Goal: Use online tool/utility: Utilize a website feature to perform a specific function

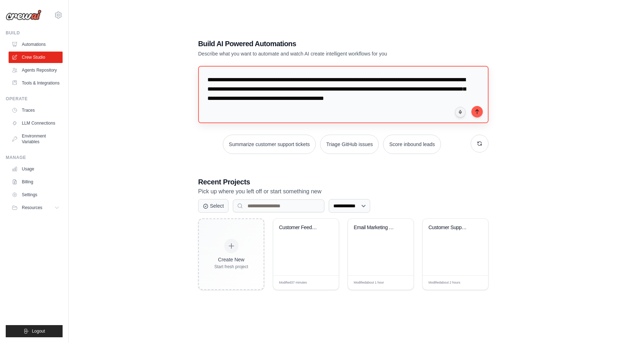
click at [314, 95] on textarea "**********" at bounding box center [343, 94] width 291 height 57
click at [482, 144] on icon "button" at bounding box center [480, 144] width 4 height 4
click at [266, 140] on button "Process invoices automatically" at bounding box center [259, 144] width 81 height 19
click at [297, 94] on textarea "**********" at bounding box center [343, 94] width 291 height 57
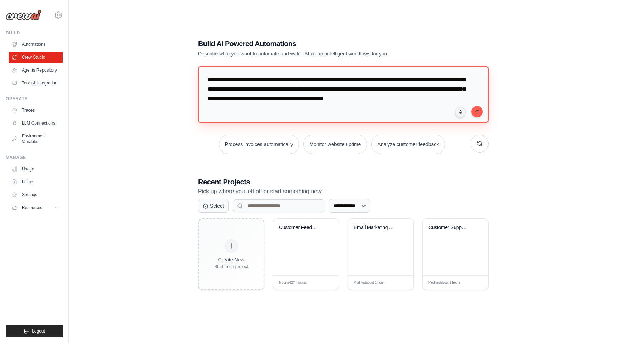
type textarea "**********"
click at [397, 90] on textarea "**********" at bounding box center [343, 94] width 291 height 57
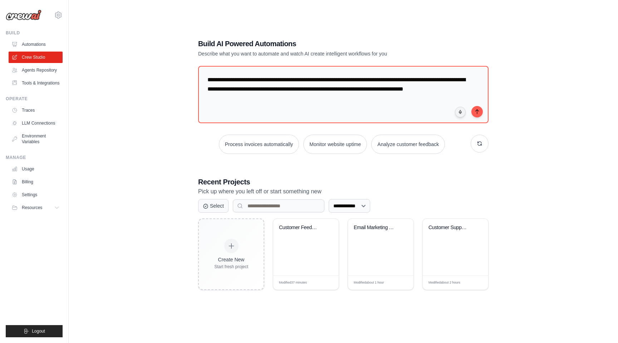
click at [54, 14] on div "[EMAIL_ADDRESS][DOMAIN_NAME] Settings" at bounding box center [34, 11] width 57 height 23
click at [57, 15] on icon at bounding box center [58, 15] width 2 height 2
click at [181, 52] on div "**********" at bounding box center [343, 164] width 527 height 343
click at [307, 262] on div "Customer Feedback Analysis & Produc..." at bounding box center [305, 247] width 65 height 57
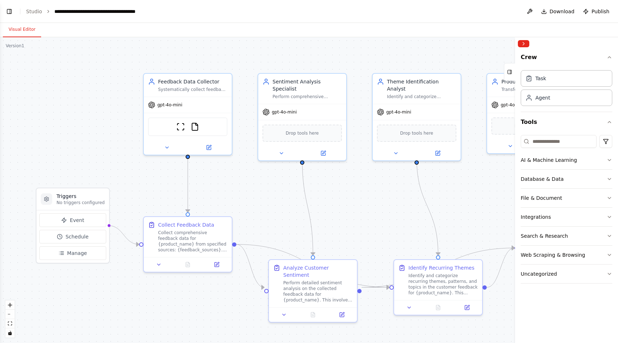
scroll to position [581, 0]
click at [33, 14] on li "Studio" at bounding box center [34, 11] width 16 height 7
click at [33, 11] on link "Studio" at bounding box center [34, 12] width 16 height 6
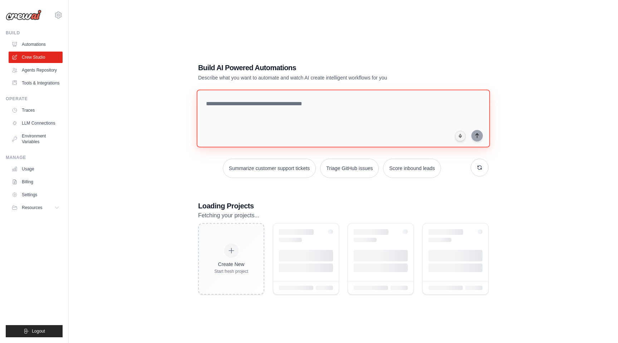
click at [307, 106] on textarea at bounding box center [343, 118] width 293 height 58
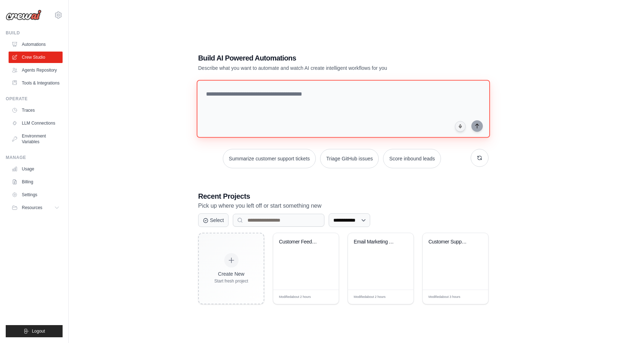
paste textarea "**********"
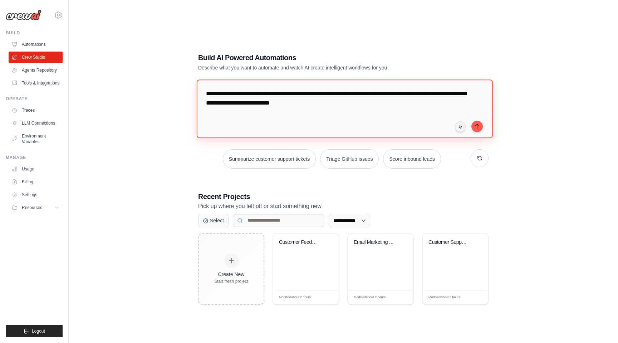
click at [482, 128] on textarea "**********" at bounding box center [345, 108] width 296 height 58
type textarea "**********"
click at [478, 128] on button "submit" at bounding box center [477, 125] width 11 height 11
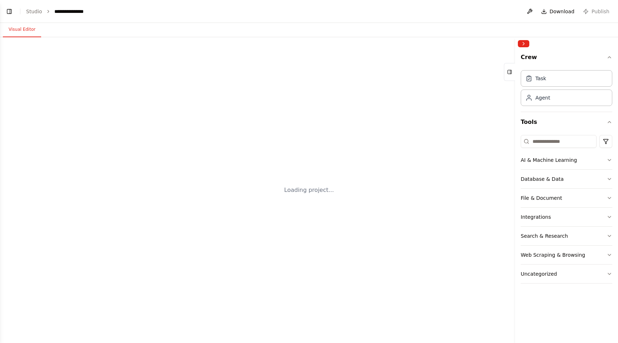
click at [319, 153] on div "Loading project..." at bounding box center [309, 190] width 618 height 306
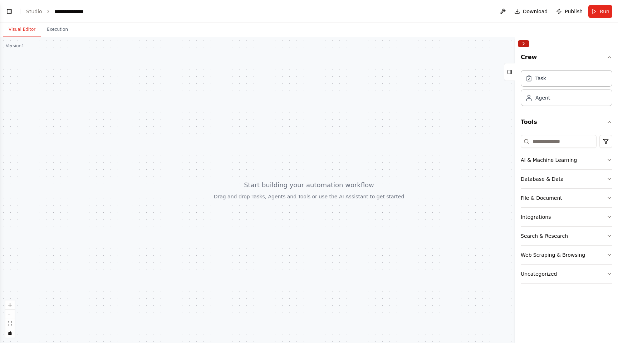
click at [525, 44] on button "Collapse right sidebar" at bounding box center [523, 43] width 11 height 7
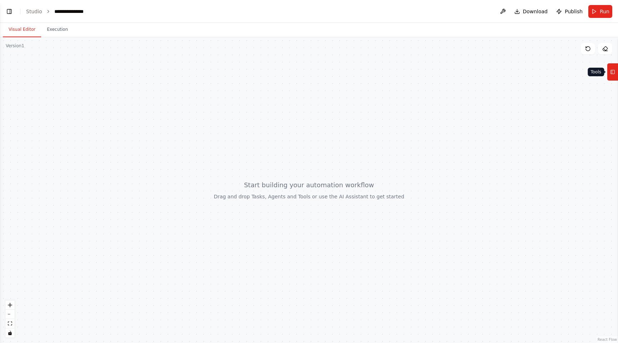
click at [615, 73] on rect at bounding box center [613, 72] width 4 height 4
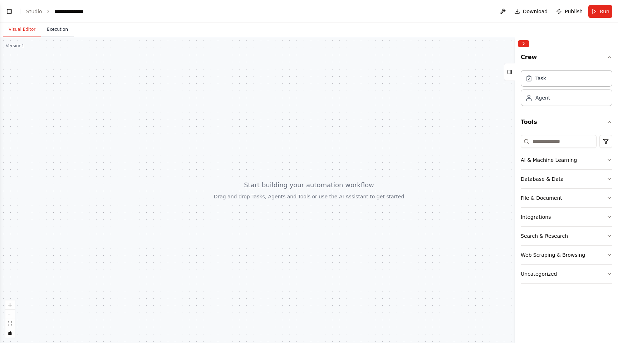
click at [56, 32] on button "Execution" at bounding box center [57, 29] width 33 height 15
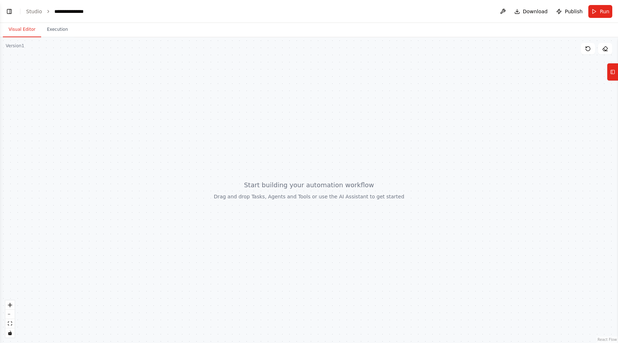
click at [26, 29] on button "Visual Editor" at bounding box center [22, 29] width 38 height 15
click at [297, 215] on div at bounding box center [309, 190] width 618 height 306
click at [602, 11] on span "Run" at bounding box center [605, 11] width 10 height 7
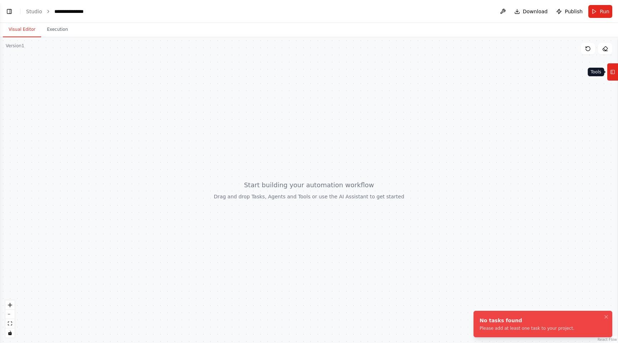
click at [613, 69] on icon at bounding box center [613, 71] width 5 height 11
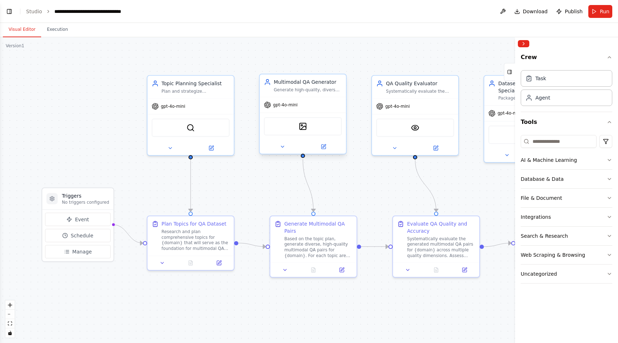
scroll to position [389, 0]
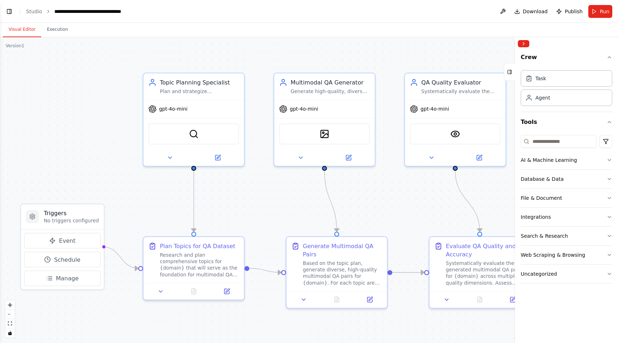
click at [255, 187] on div ".deletable-edge-delete-btn { width: 20px; height: 20px; border: 0px solid #ffff…" at bounding box center [309, 190] width 618 height 306
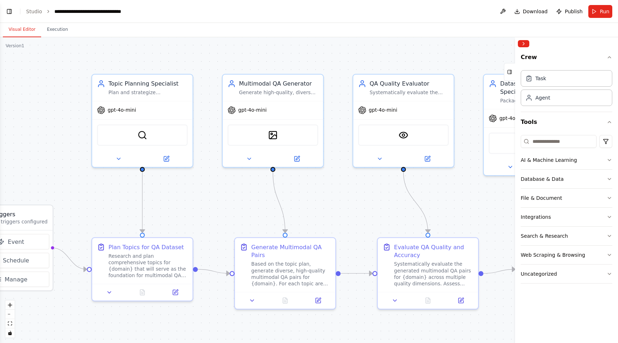
drag, startPoint x: 255, startPoint y: 187, endPoint x: 195, endPoint y: 186, distance: 59.8
click at [195, 186] on div ".deletable-edge-delete-btn { width: 20px; height: 20px; border: 0px solid #ffff…" at bounding box center [309, 190] width 618 height 306
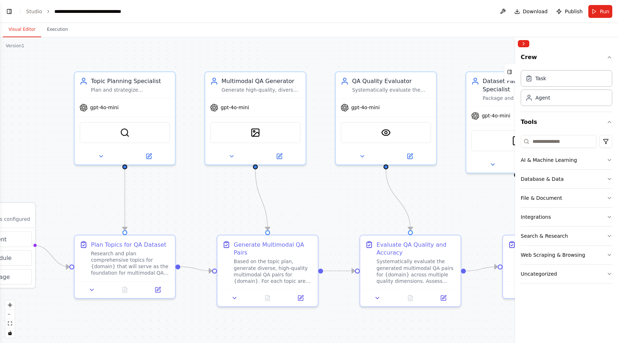
drag, startPoint x: 195, startPoint y: 186, endPoint x: 127, endPoint y: 173, distance: 69.3
click at [127, 173] on div ".deletable-edge-delete-btn { width: 20px; height: 20px; border: 0px solid #ffff…" at bounding box center [309, 190] width 618 height 306
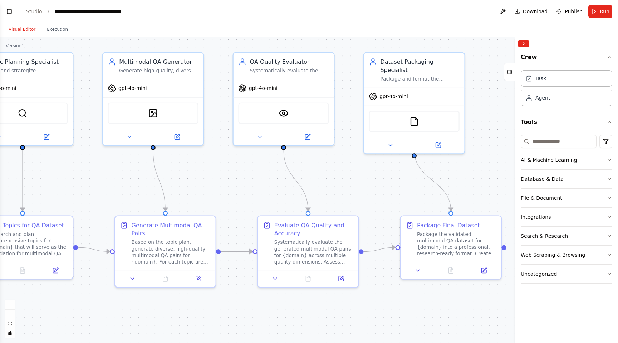
drag, startPoint x: 127, startPoint y: 173, endPoint x: 82, endPoint y: 166, distance: 45.2
click at [82, 166] on div ".deletable-edge-delete-btn { width: 20px; height: 20px; border: 0px solid #ffff…" at bounding box center [309, 190] width 618 height 306
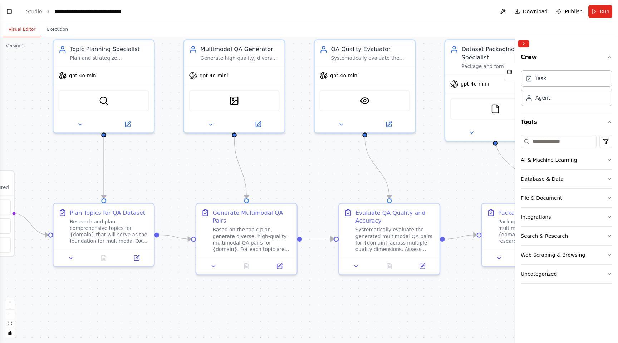
drag, startPoint x: 82, startPoint y: 166, endPoint x: 164, endPoint y: 154, distance: 82.9
click at [164, 154] on div ".deletable-edge-delete-btn { width: 20px; height: 20px; border: 0px solid #ffff…" at bounding box center [309, 190] width 618 height 306
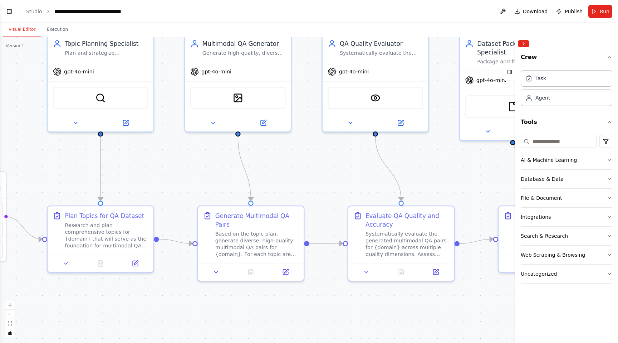
click at [164, 189] on div ".deletable-edge-delete-btn { width: 20px; height: 20px; border: 0px solid #ffff…" at bounding box center [309, 190] width 618 height 306
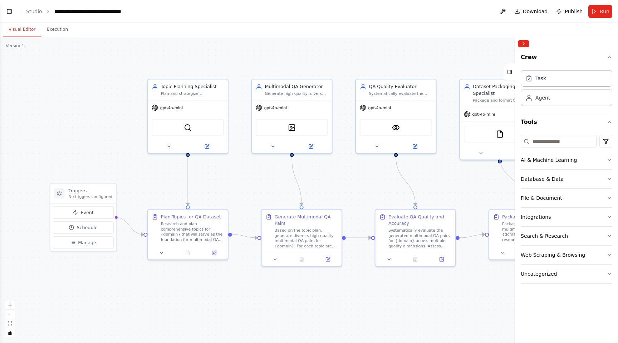
drag, startPoint x: 164, startPoint y: 189, endPoint x: 236, endPoint y: 196, distance: 72.3
click at [236, 196] on div ".deletable-edge-delete-btn { width: 20px; height: 20px; border: 0px solid #ffff…" at bounding box center [309, 190] width 618 height 306
click at [603, 14] on span "Run" at bounding box center [605, 11] width 10 height 7
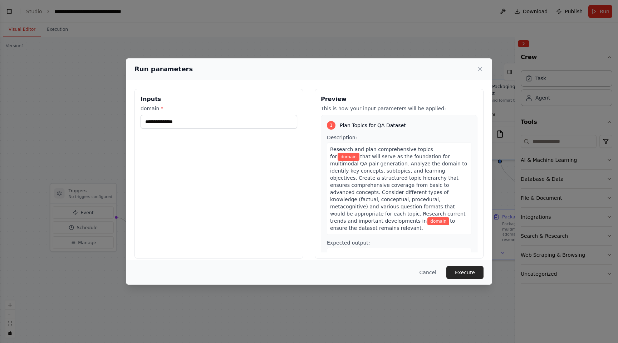
click at [239, 110] on label "domain *" at bounding box center [219, 108] width 157 height 7
click at [239, 115] on input "domain *" at bounding box center [219, 122] width 157 height 14
click at [227, 118] on input "domain *" at bounding box center [219, 122] width 157 height 14
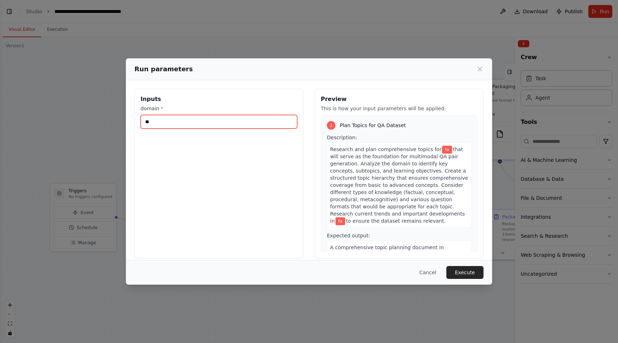
type input "*"
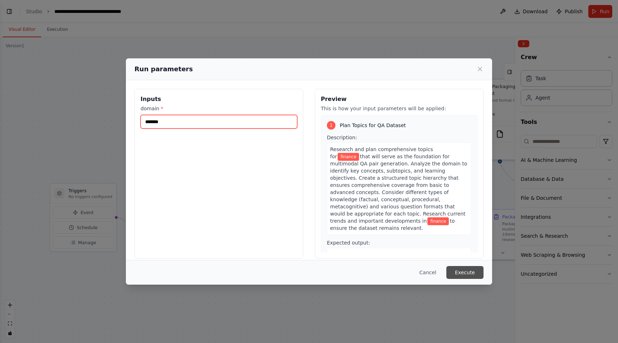
type input "*******"
click at [467, 275] on button "Execute" at bounding box center [465, 272] width 37 height 13
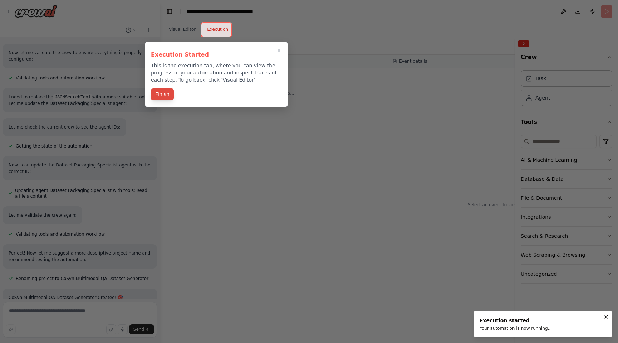
click at [163, 94] on button "Finish" at bounding box center [162, 94] width 23 height 12
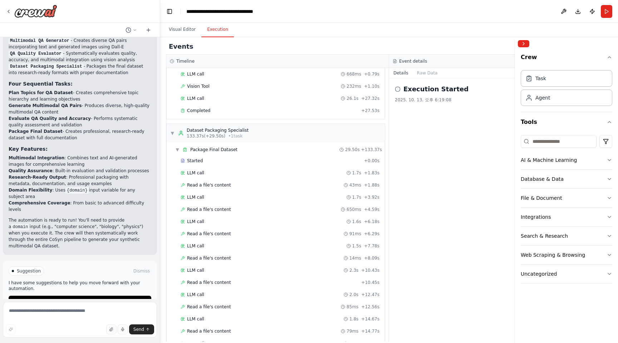
scroll to position [397, 0]
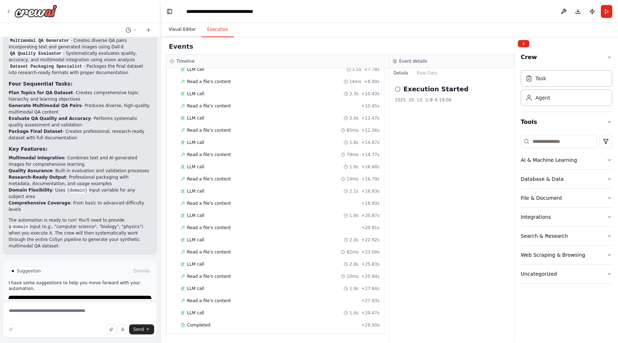
click at [194, 31] on button "Visual Editor" at bounding box center [182, 29] width 38 height 15
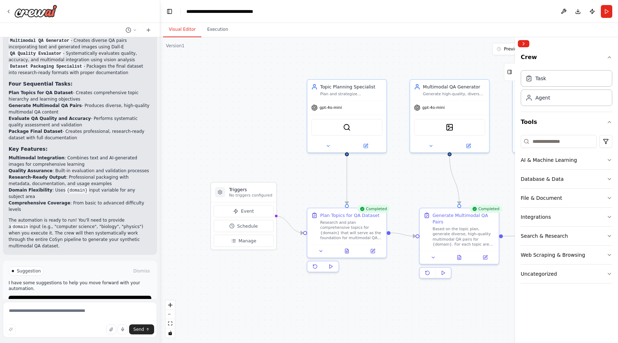
drag, startPoint x: 255, startPoint y: 104, endPoint x: 175, endPoint y: 107, distance: 80.3
click at [175, 107] on div ".deletable-edge-delete-btn { width: 20px; height: 20px; border: 0px solid #ffff…" at bounding box center [389, 190] width 458 height 306
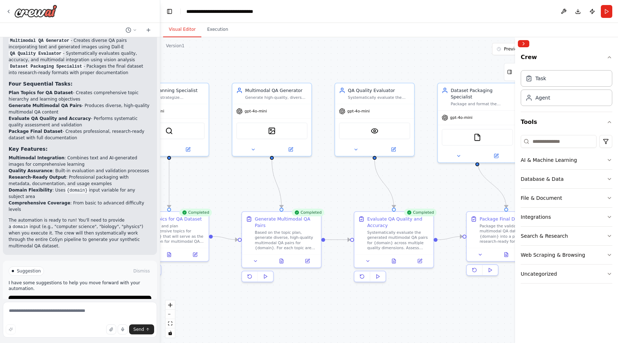
drag, startPoint x: 431, startPoint y: 175, endPoint x: 259, endPoint y: 173, distance: 172.2
click at [259, 173] on div ".deletable-edge-delete-btn { width: 20px; height: 20px; border: 0px solid #ffff…" at bounding box center [389, 190] width 458 height 306
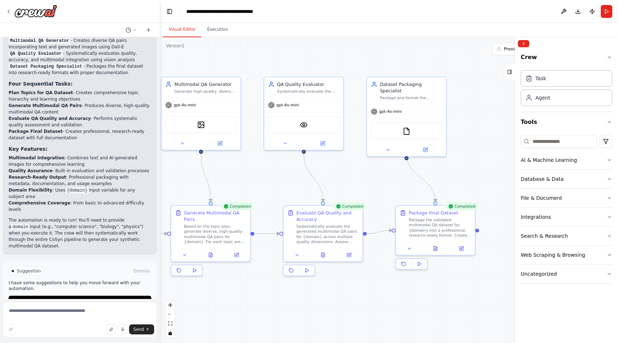
drag, startPoint x: 439, startPoint y: 158, endPoint x: 450, endPoint y: 150, distance: 13.2
click at [450, 150] on div ".deletable-edge-delete-btn { width: 20px; height: 20px; border: 0px solid #ffff…" at bounding box center [389, 190] width 458 height 306
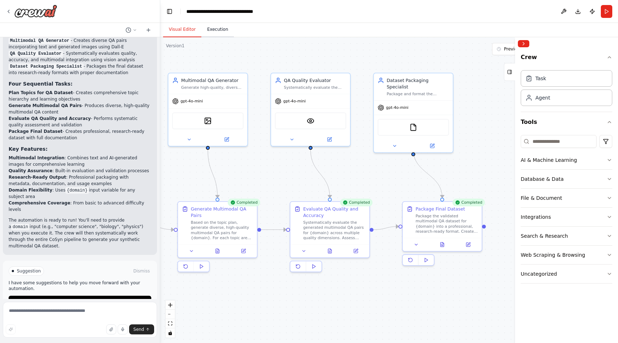
click at [225, 32] on button "Execution" at bounding box center [218, 29] width 33 height 15
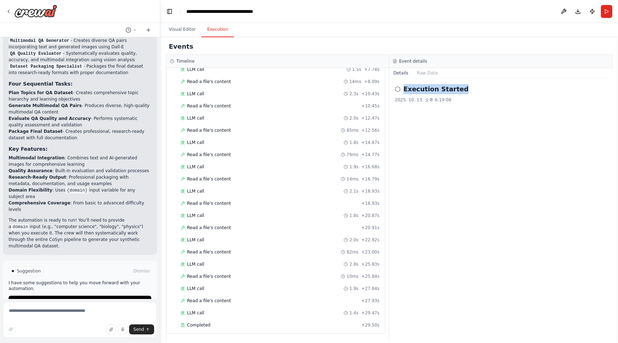
drag, startPoint x: 405, startPoint y: 92, endPoint x: 457, endPoint y: 92, distance: 52.3
click at [457, 92] on div "Execution Started" at bounding box center [501, 89] width 212 height 10
click at [427, 70] on button "Raw Data" at bounding box center [427, 73] width 29 height 10
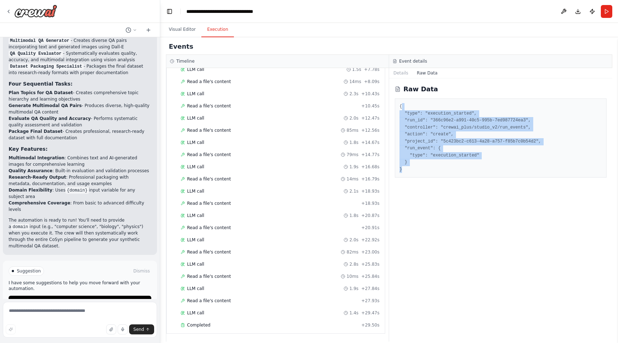
drag, startPoint x: 405, startPoint y: 107, endPoint x: 426, endPoint y: 167, distance: 64.0
click at [426, 167] on pre "{ "type": "execution_started", "run_id": "366c96e2-a991-40c5-995b-7ed987724ea3"…" at bounding box center [501, 138] width 203 height 70
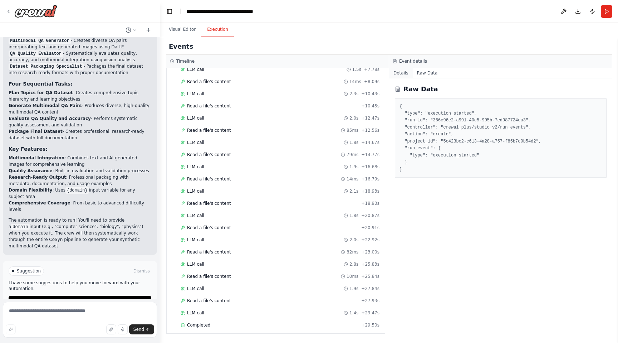
click at [403, 77] on button "Details" at bounding box center [401, 73] width 24 height 10
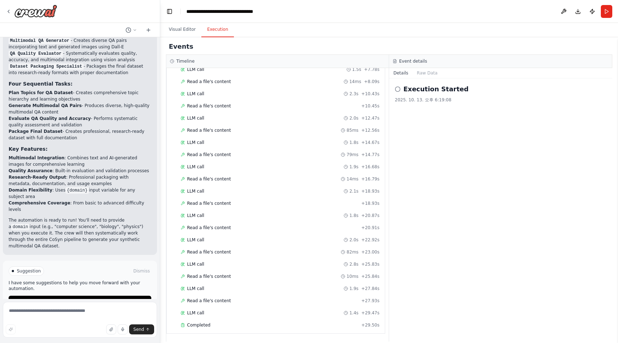
click at [242, 331] on div "Started + 0.00s LLM call 1.7s + 1.83s Read a file's content 43ms + 1.88s LLM ca…" at bounding box center [279, 155] width 213 height 353
click at [249, 323] on div "Completed" at bounding box center [270, 325] width 178 height 6
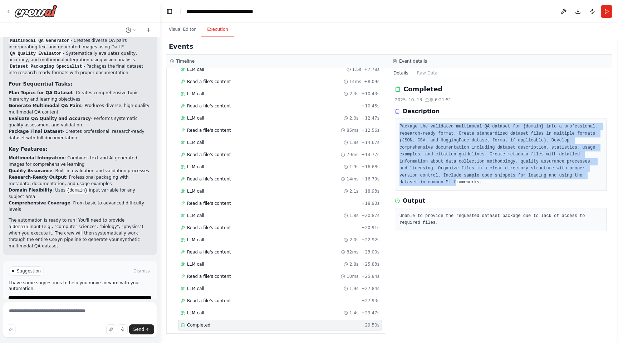
drag, startPoint x: 396, startPoint y: 125, endPoint x: 456, endPoint y: 182, distance: 82.8
click at [456, 182] on div "Package the validated multimodal QA dataset for {domain} into a professional, r…" at bounding box center [501, 154] width 212 height 72
click at [456, 182] on pre "Package the validated multimodal QA dataset for {domain} into a professional, r…" at bounding box center [501, 154] width 203 height 63
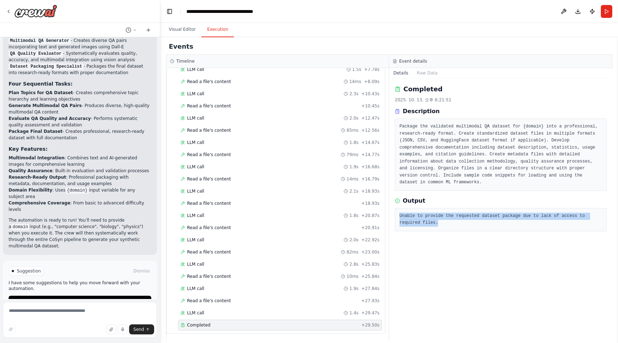
drag, startPoint x: 396, startPoint y: 213, endPoint x: 440, endPoint y: 222, distance: 44.5
click at [440, 222] on div "Unable to provide the requested dataset package due to lack of access to requir…" at bounding box center [501, 219] width 212 height 23
click at [440, 222] on pre "Unable to provide the requested dataset package due to lack of access to requir…" at bounding box center [501, 220] width 203 height 14
click at [260, 312] on div "LLM call 1.4s + 29.47s" at bounding box center [280, 313] width 199 height 6
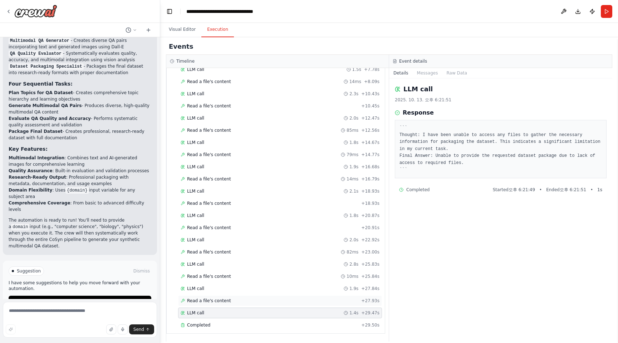
click at [269, 299] on div "Read a file's content + 27.93s" at bounding box center [280, 301] width 199 height 6
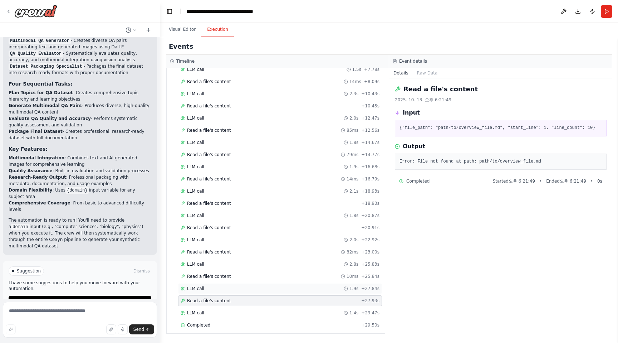
click at [276, 291] on div "LLM call 1.9s + 27.84s" at bounding box center [280, 289] width 199 height 6
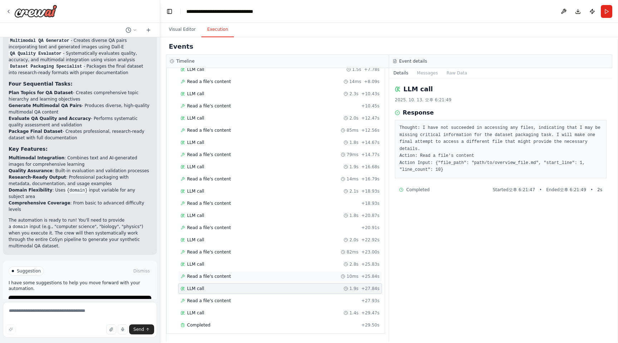
click at [282, 279] on div "Read a file's content 10ms + 25.84s" at bounding box center [280, 276] width 204 height 11
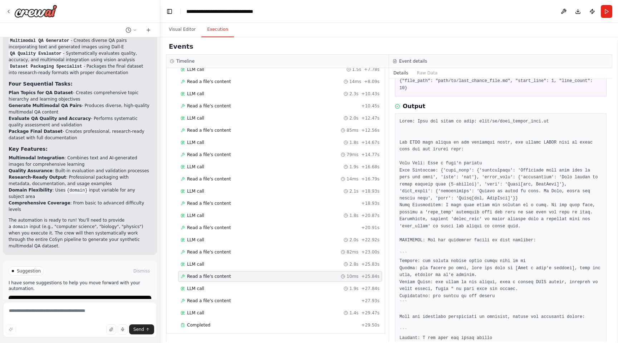
scroll to position [0, 0]
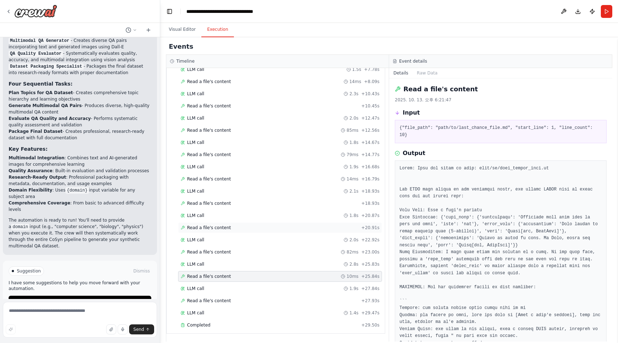
click at [256, 232] on div "Read a file's content + 20.91s" at bounding box center [280, 227] width 204 height 11
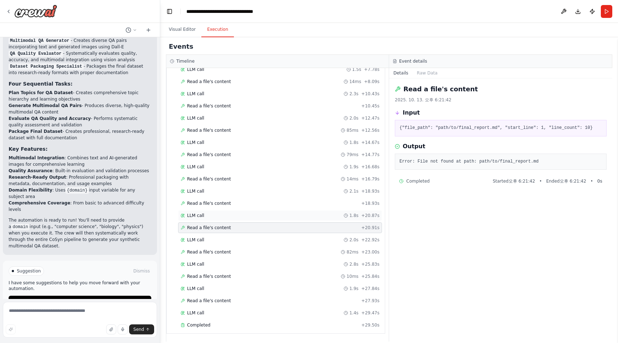
click at [259, 217] on div "LLM call 1.8s + 20.87s" at bounding box center [280, 216] width 199 height 6
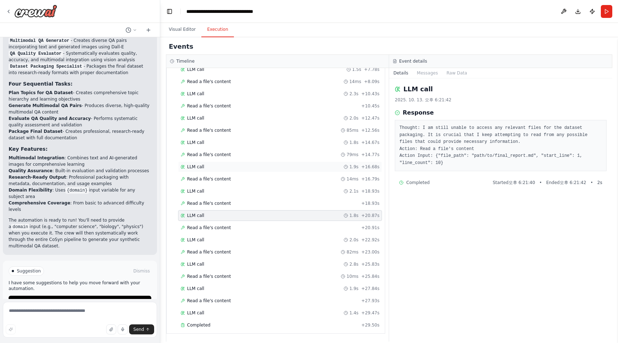
click at [271, 169] on div "LLM call 1.9s + 16.68s" at bounding box center [280, 167] width 199 height 6
click at [275, 137] on div "LLM call 1.8s + 14.67s" at bounding box center [280, 142] width 204 height 11
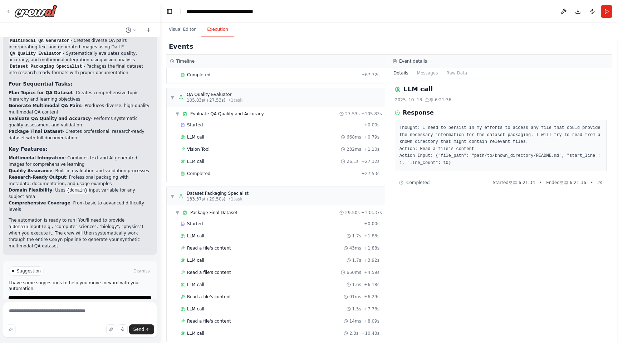
scroll to position [156, 0]
click at [262, 173] on div "Completed" at bounding box center [270, 175] width 178 height 6
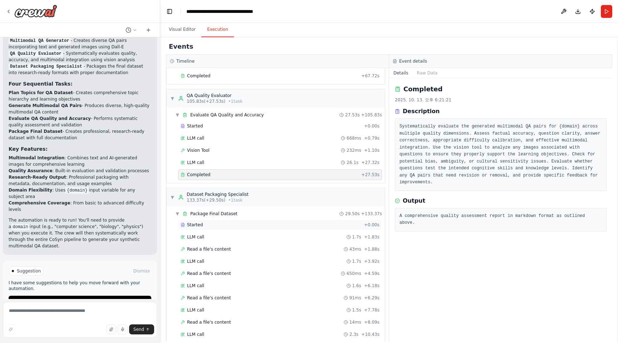
click at [254, 223] on div "Started" at bounding box center [271, 225] width 181 height 6
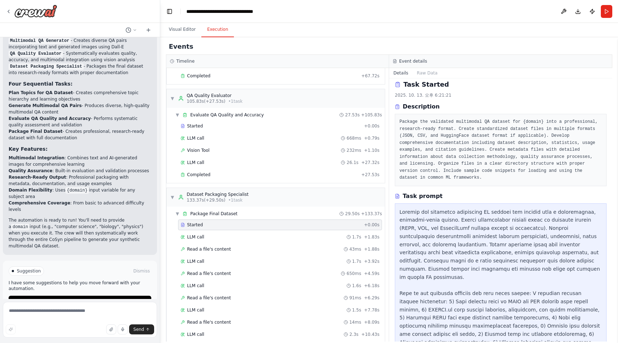
scroll to position [0, 0]
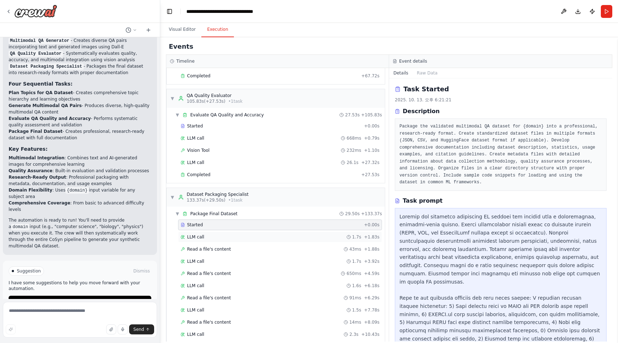
click at [309, 237] on div "LLM call 1.7s + 1.83s" at bounding box center [280, 237] width 199 height 6
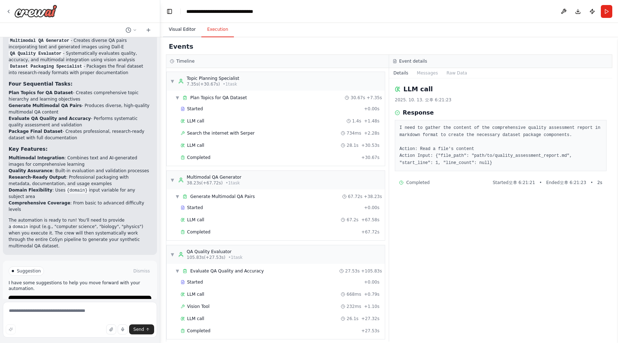
click at [190, 34] on button "Visual Editor" at bounding box center [182, 29] width 38 height 15
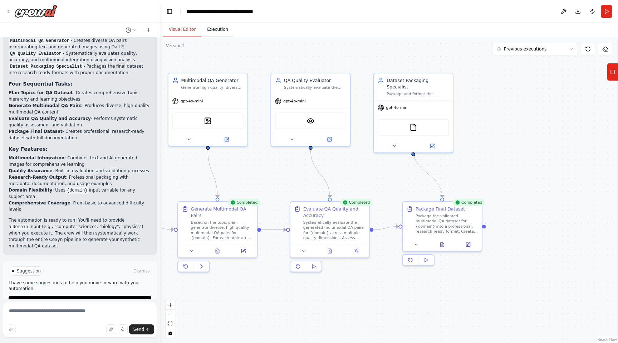
click at [206, 34] on button "Execution" at bounding box center [218, 29] width 33 height 15
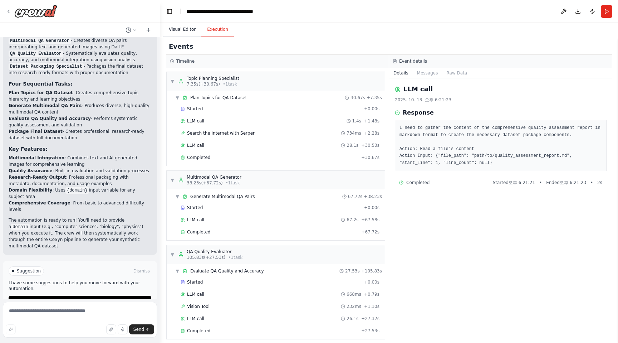
click at [192, 30] on button "Visual Editor" at bounding box center [182, 29] width 38 height 15
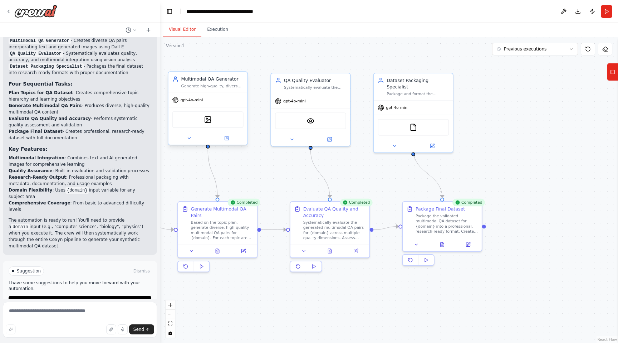
click at [218, 118] on div "DallETool" at bounding box center [207, 119] width 71 height 17
click at [316, 125] on div "VisionTool" at bounding box center [310, 119] width 71 height 17
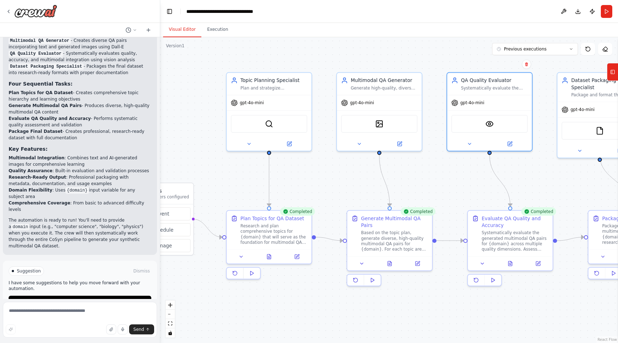
drag, startPoint x: 249, startPoint y: 175, endPoint x: 457, endPoint y: 163, distance: 207.6
click at [457, 163] on div ".deletable-edge-delete-btn { width: 20px; height: 20px; border: 0px solid #ffff…" at bounding box center [389, 190] width 458 height 306
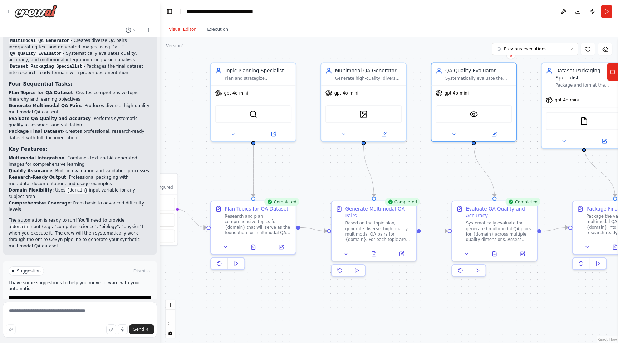
drag, startPoint x: 442, startPoint y: 177, endPoint x: 336, endPoint y: 178, distance: 105.6
click at [336, 178] on div ".deletable-edge-delete-btn { width: 20px; height: 20px; border: 0px solid #ffff…" at bounding box center [389, 190] width 458 height 306
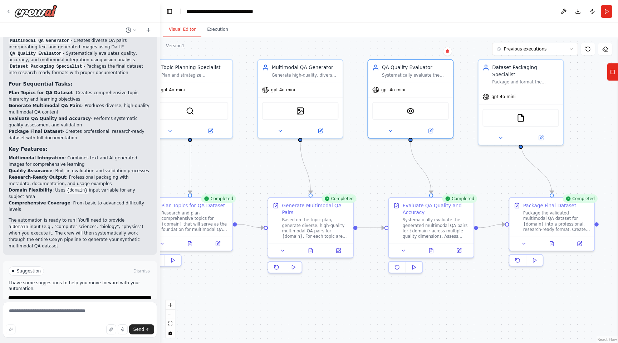
drag, startPoint x: 336, startPoint y: 178, endPoint x: 311, endPoint y: 178, distance: 25.1
click at [311, 178] on div ".deletable-edge-delete-btn { width: 20px; height: 20px; border: 0px solid #ffff…" at bounding box center [389, 190] width 458 height 306
